Goal: Navigation & Orientation: Find specific page/section

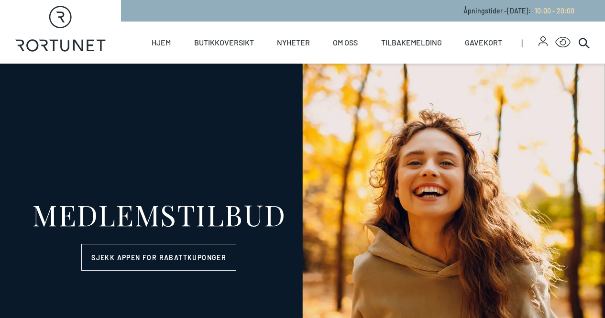
select select "NO"
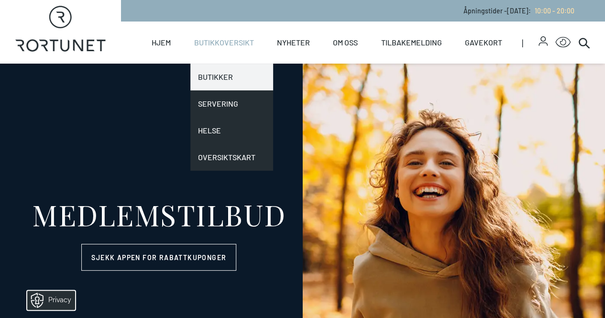
click at [219, 77] on link "Butikker" at bounding box center [231, 77] width 83 height 27
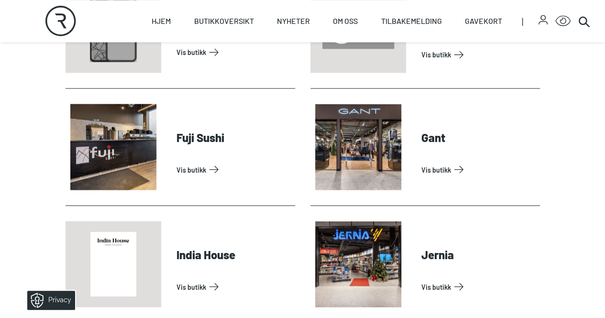
scroll to position [813, 0]
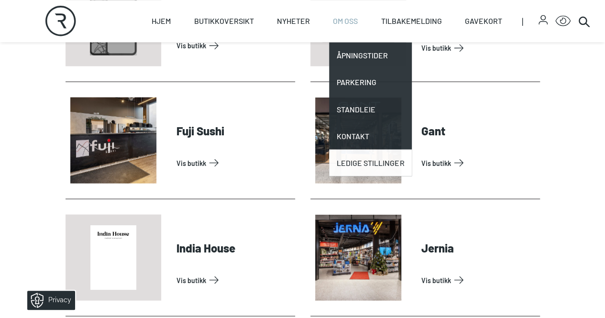
click at [370, 165] on link "Ledige stillinger" at bounding box center [370, 162] width 83 height 27
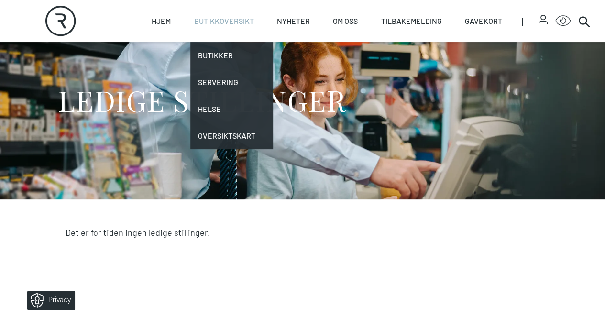
scroll to position [48, 0]
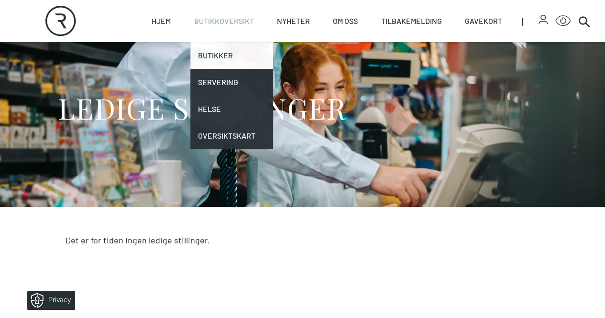
click at [239, 56] on link "Butikker" at bounding box center [231, 55] width 83 height 27
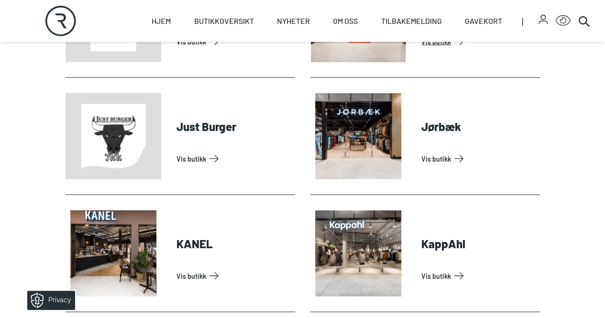
scroll to position [1052, 0]
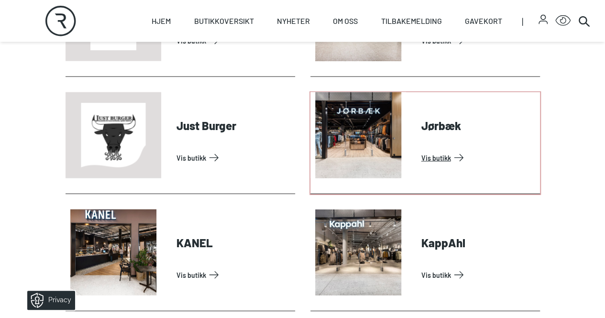
click at [421, 165] on link "Vis butikk" at bounding box center [478, 157] width 115 height 15
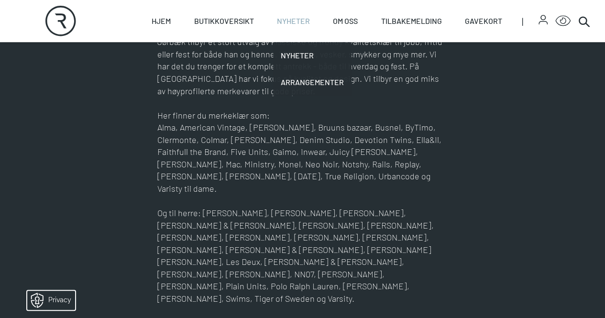
scroll to position [416, 0]
